Goal: Entertainment & Leisure: Browse casually

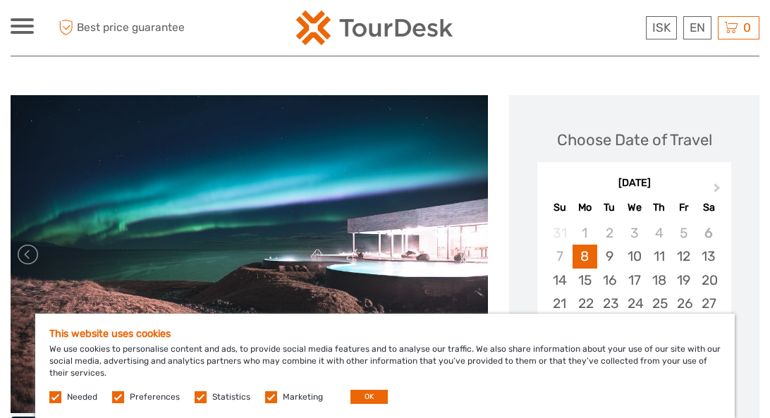
scroll to position [193, 0]
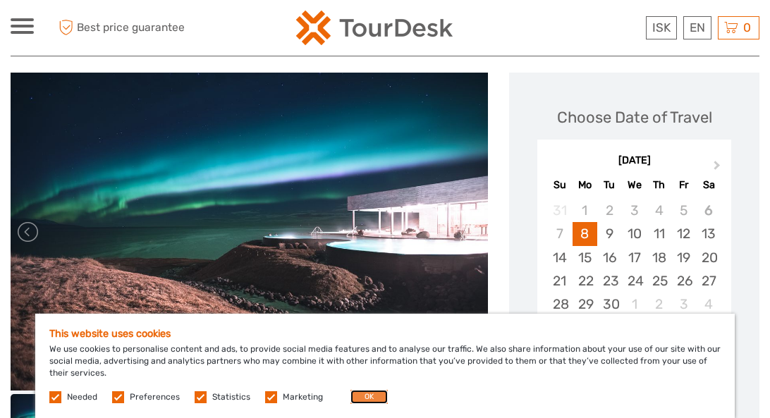
click at [366, 401] on button "OK" at bounding box center [368, 397] width 37 height 14
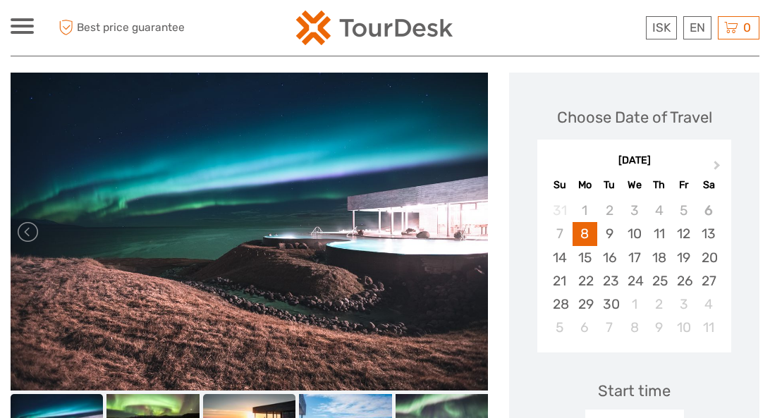
click at [242, 399] on img at bounding box center [249, 420] width 92 height 52
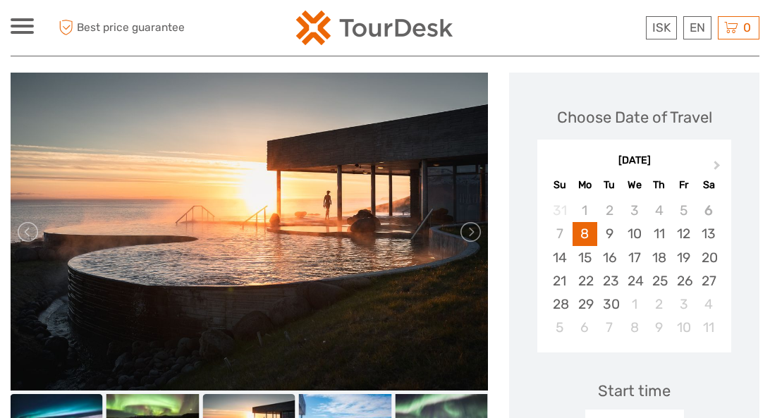
click at [66, 394] on img at bounding box center [57, 420] width 92 height 52
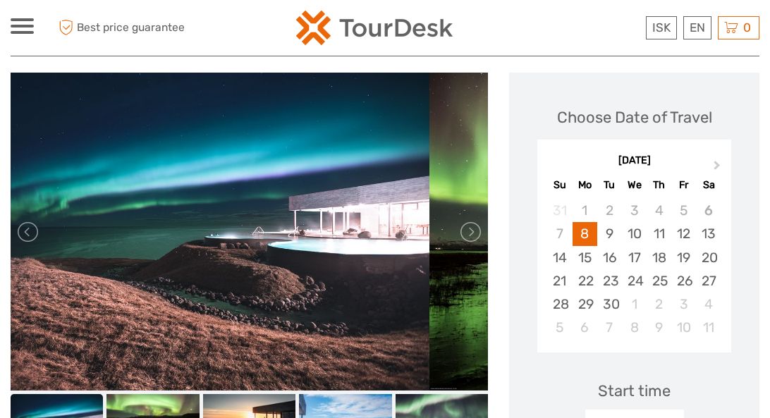
click at [154, 228] on img at bounding box center [190, 232] width 477 height 318
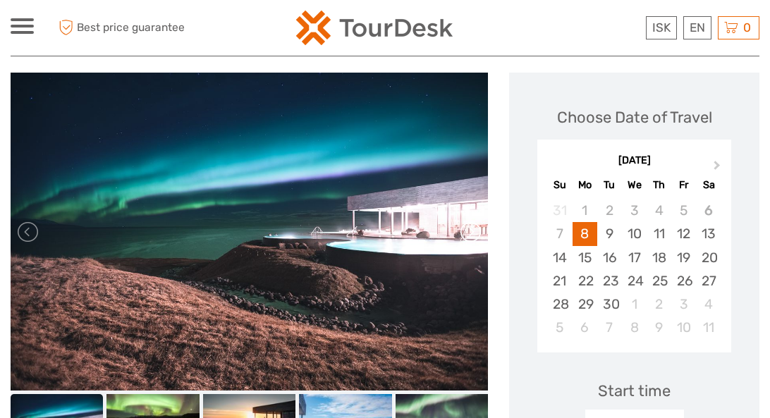
click at [463, 221] on link at bounding box center [469, 232] width 23 height 23
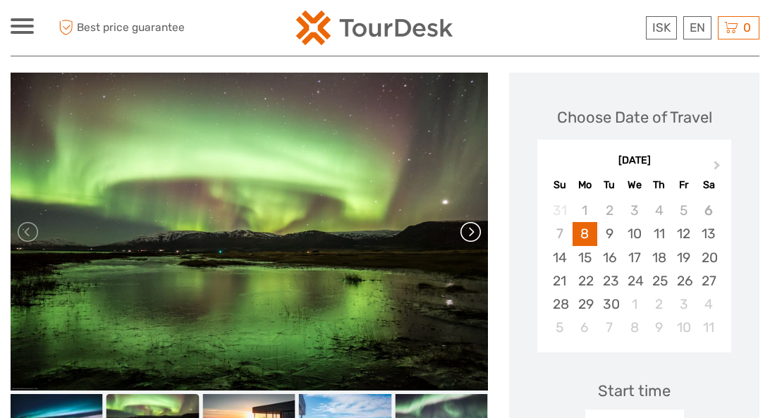
click at [465, 221] on link at bounding box center [469, 232] width 23 height 23
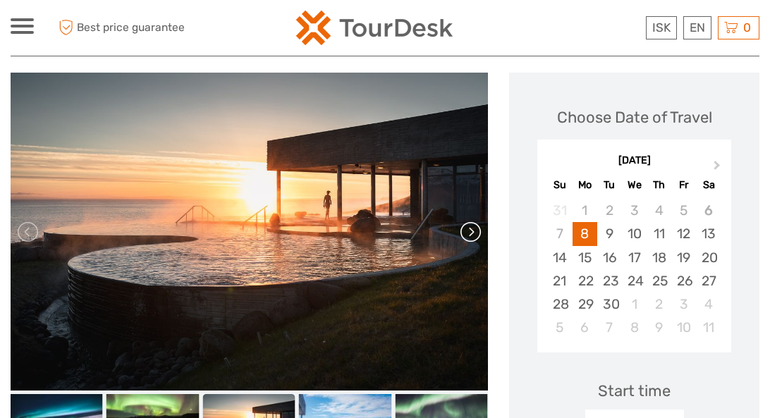
click at [465, 221] on link at bounding box center [469, 232] width 23 height 23
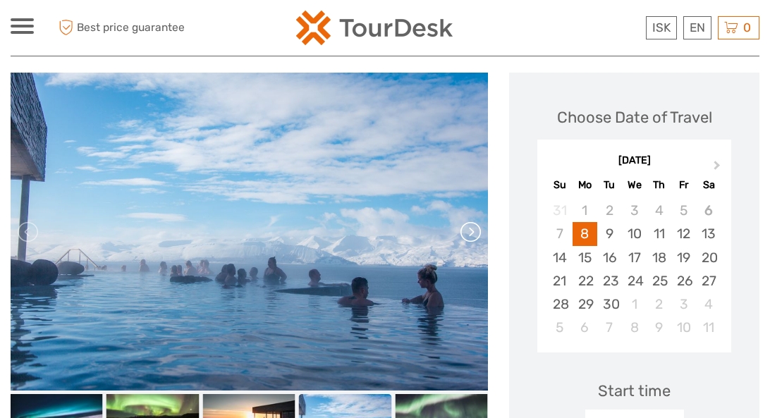
click at [465, 221] on link at bounding box center [469, 232] width 23 height 23
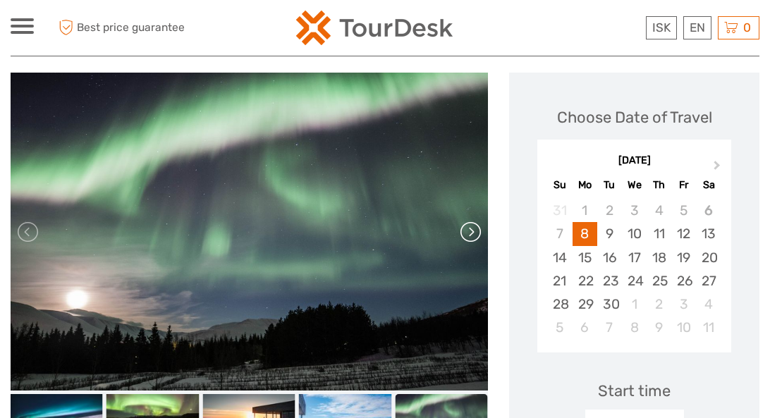
click at [465, 221] on link at bounding box center [469, 232] width 23 height 23
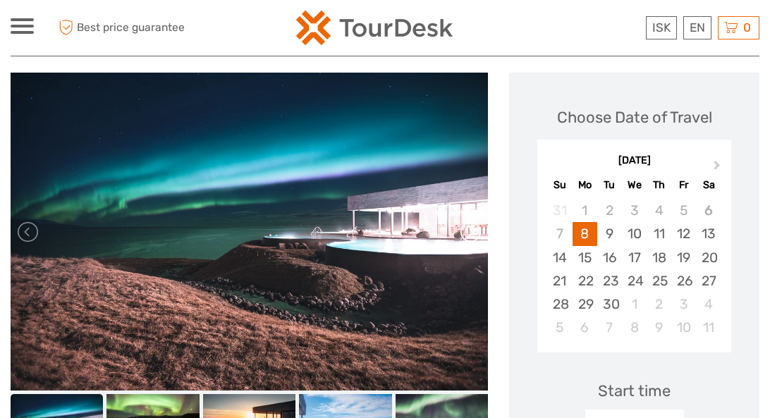
click at [465, 221] on link at bounding box center [469, 232] width 23 height 23
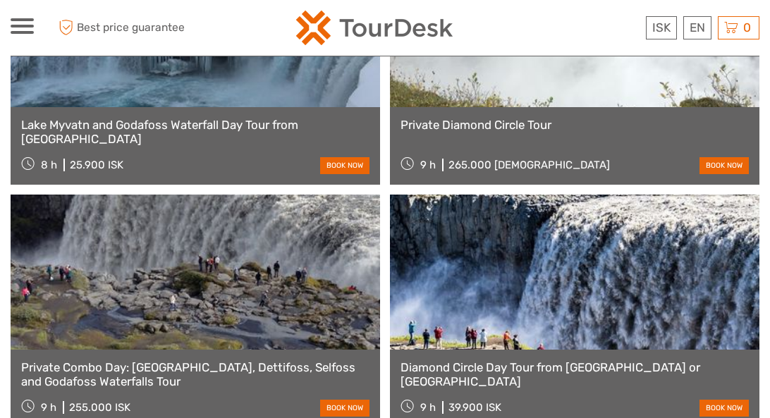
scroll to position [2360, 0]
